Goal: Find specific page/section: Find specific page/section

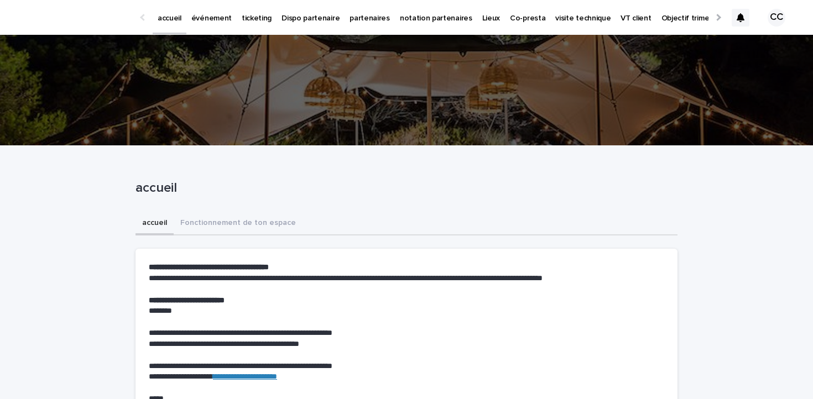
click at [211, 19] on p "événement" at bounding box center [211, 11] width 40 height 23
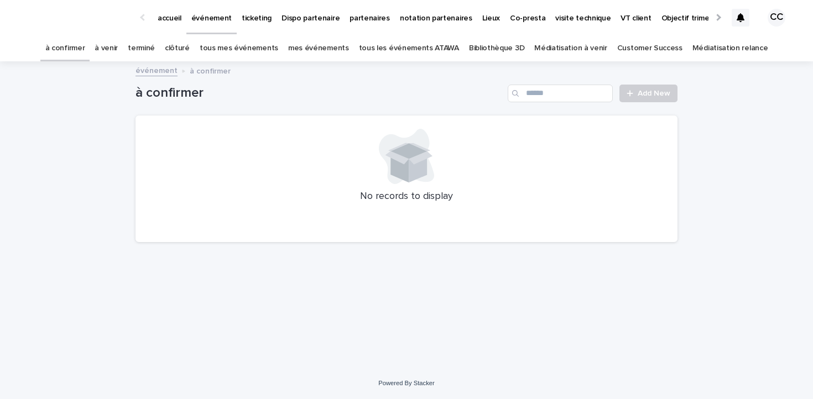
click at [118, 51] on link "à venir" at bounding box center [106, 48] width 23 height 26
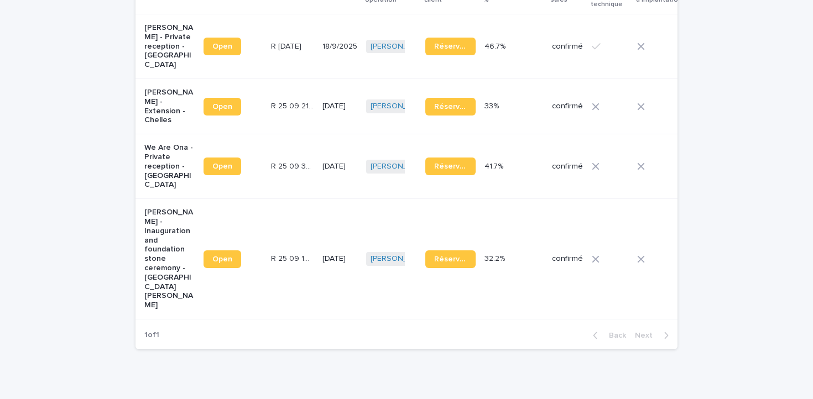
scroll to position [154, 0]
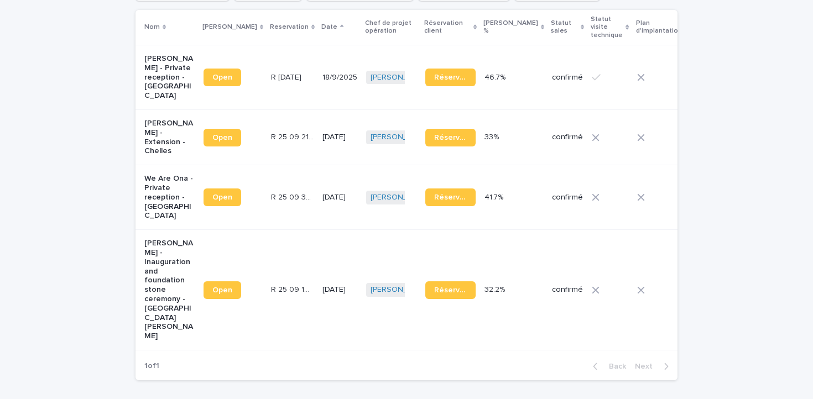
click at [169, 176] on p "We Are Ona - Private reception - Beaune" at bounding box center [169, 197] width 50 height 46
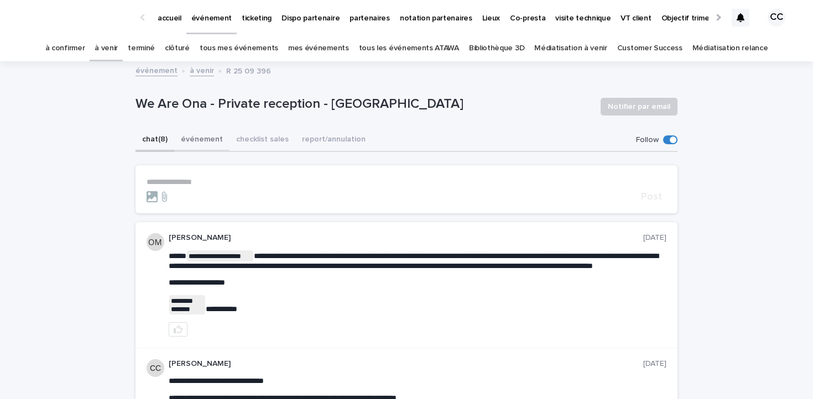
click at [201, 131] on button "événement" at bounding box center [201, 140] width 55 height 23
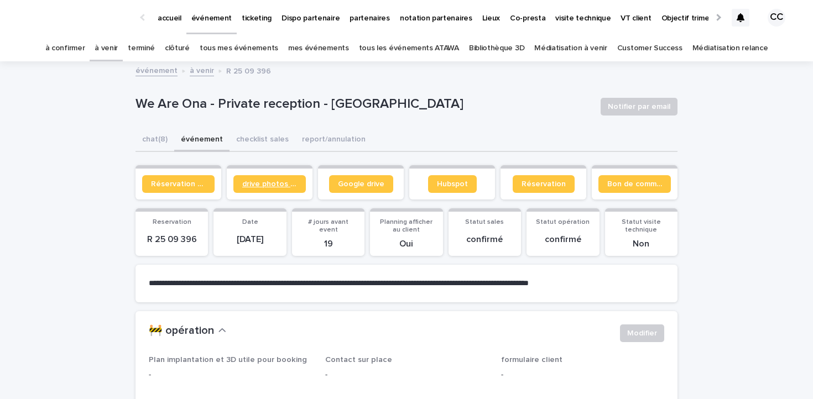
scroll to position [6, 0]
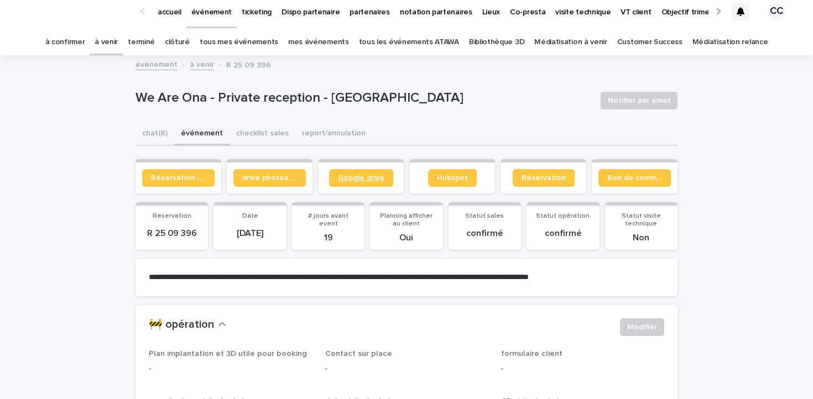
click at [351, 184] on link "Google drive" at bounding box center [361, 178] width 64 height 18
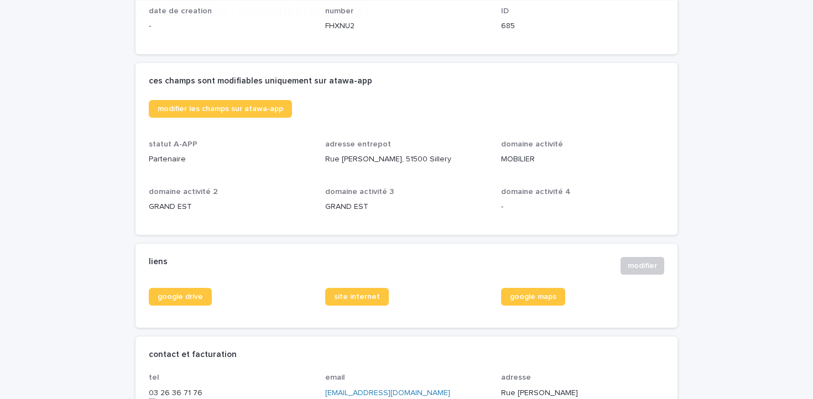
scroll to position [277, 0]
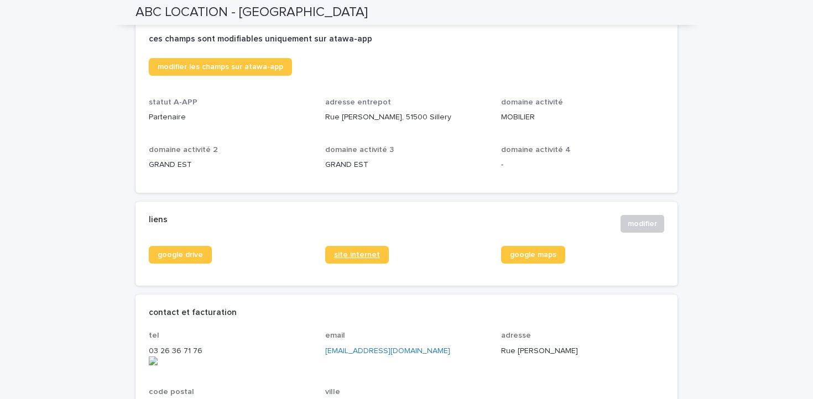
click at [363, 251] on span "site internet" at bounding box center [357, 255] width 46 height 8
